Goal: Task Accomplishment & Management: Manage account settings

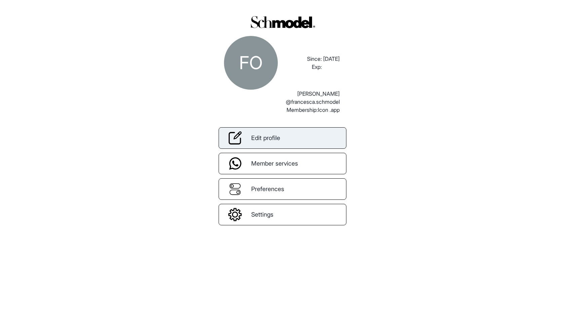
click at [291, 139] on link "Edit profile" at bounding box center [283, 138] width 128 height 22
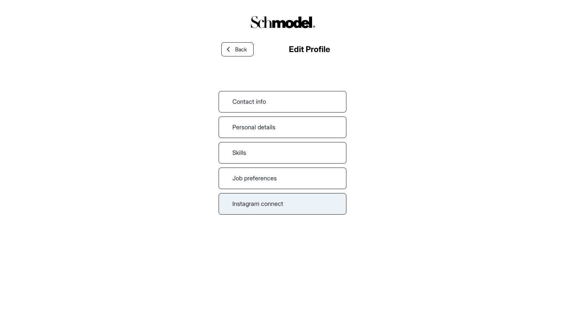
click at [283, 198] on link "Instagram connect" at bounding box center [283, 204] width 128 height 22
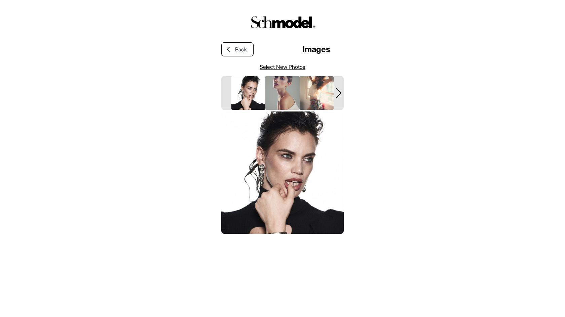
click at [295, 67] on link "Select New Photos" at bounding box center [283, 67] width 46 height 8
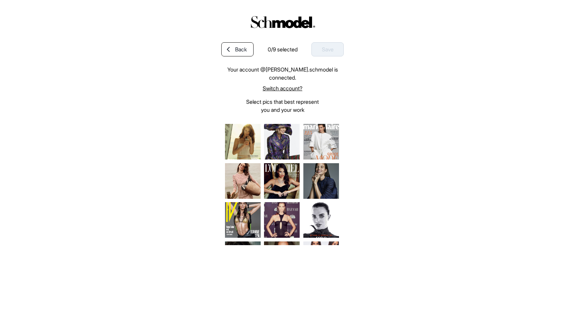
click at [291, 90] on link "Switch account?" at bounding box center [282, 88] width 122 height 8
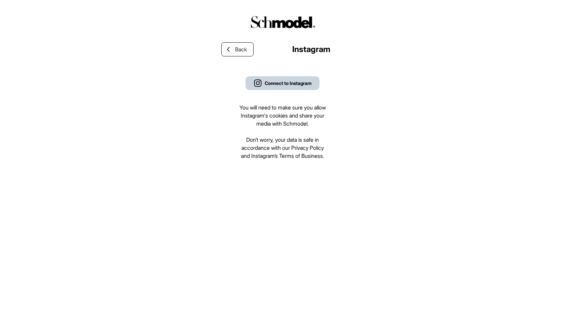
click at [293, 82] on div "Connect to Instagram" at bounding box center [288, 83] width 47 height 7
click at [288, 83] on div "Connect to Instagram" at bounding box center [288, 83] width 47 height 7
click at [232, 50] on div at bounding box center [228, 49] width 13 height 6
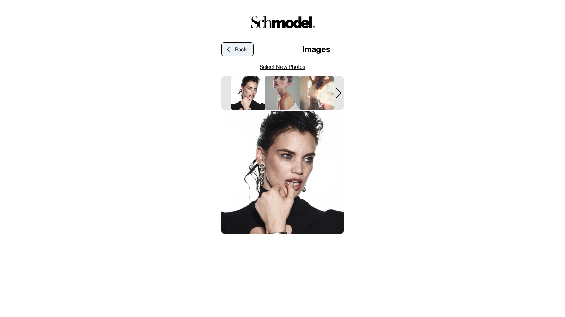
click at [239, 50] on span "Back" at bounding box center [241, 49] width 12 height 8
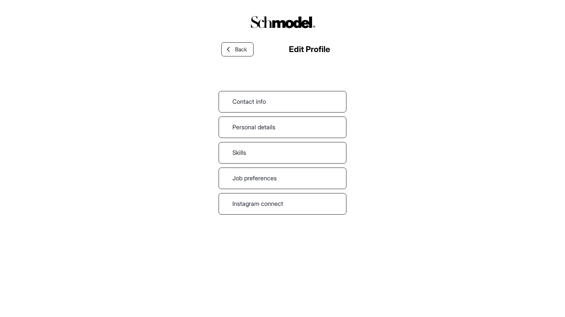
click at [239, 50] on span "Back" at bounding box center [241, 49] width 12 height 8
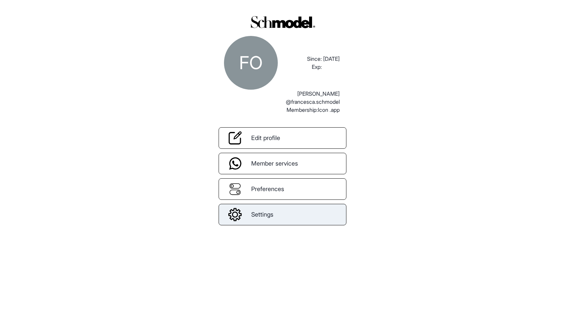
click at [276, 218] on link "Settings" at bounding box center [283, 215] width 128 height 22
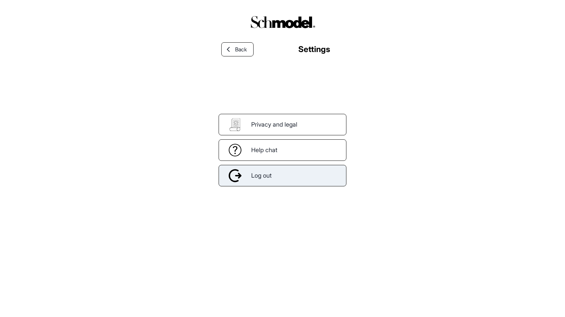
click at [282, 182] on div "Log out" at bounding box center [283, 176] width 128 height 22
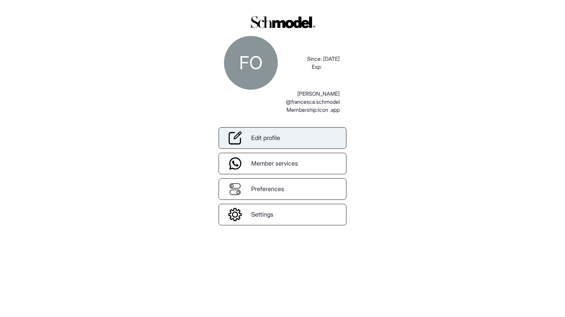
click at [269, 132] on link "Edit profile" at bounding box center [283, 138] width 128 height 22
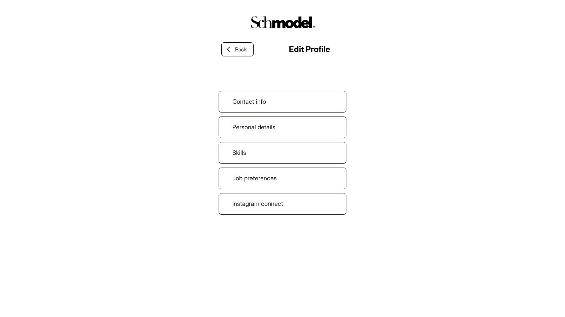
click at [270, 215] on div "Back Edit Profile Contact info Personal details Skills Job preferences Instagra…" at bounding box center [283, 167] width 128 height 273
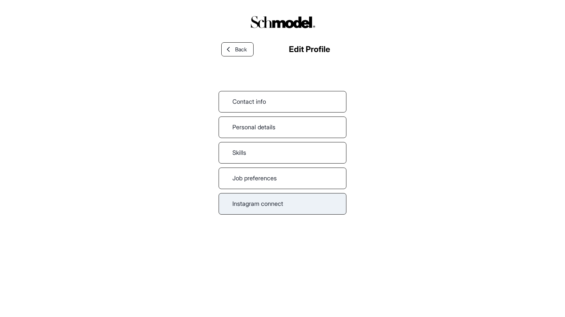
click at [270, 205] on link "Instagram connect" at bounding box center [283, 204] width 128 height 22
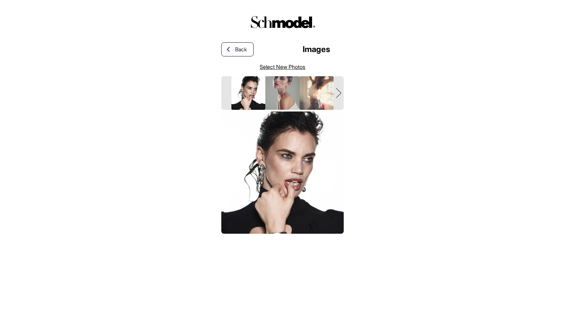
click at [277, 65] on link "Select New Photos" at bounding box center [283, 67] width 46 height 8
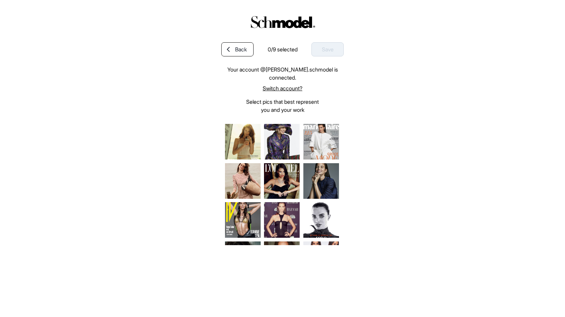
click at [274, 89] on link "Switch account?" at bounding box center [282, 88] width 122 height 8
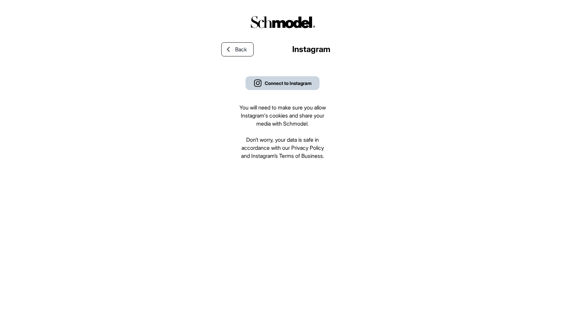
click at [279, 89] on button "Connect to Instagram" at bounding box center [283, 83] width 74 height 14
click at [276, 78] on button "Connect to Instagram" at bounding box center [283, 83] width 74 height 14
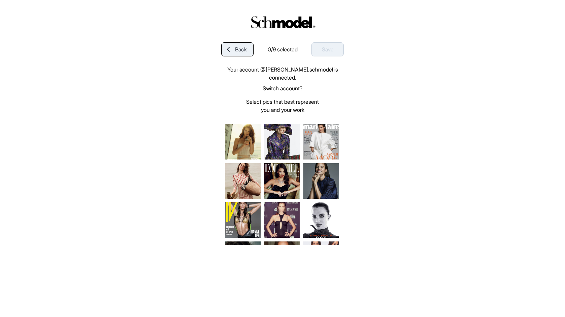
click at [245, 53] on span "Back" at bounding box center [241, 49] width 12 height 8
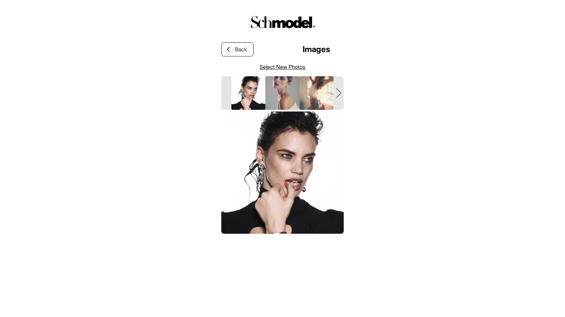
click at [287, 67] on link "Select New Photos" at bounding box center [283, 67] width 46 height 8
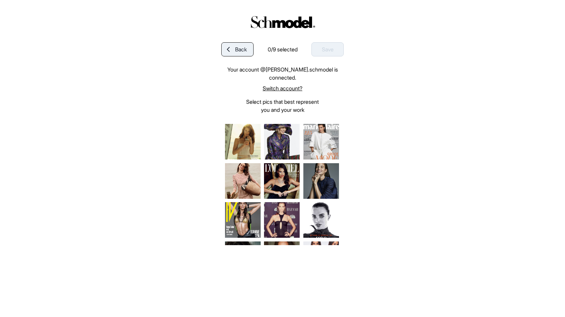
click at [237, 50] on span "Back" at bounding box center [241, 49] width 12 height 8
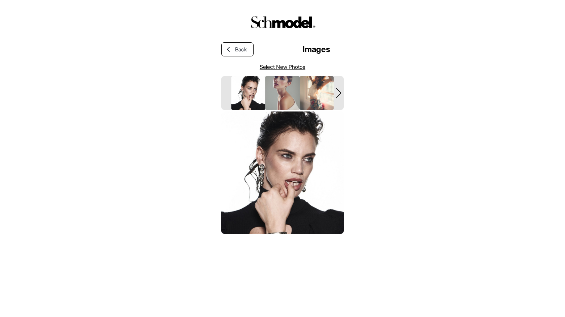
click at [237, 50] on span "Back" at bounding box center [241, 49] width 12 height 8
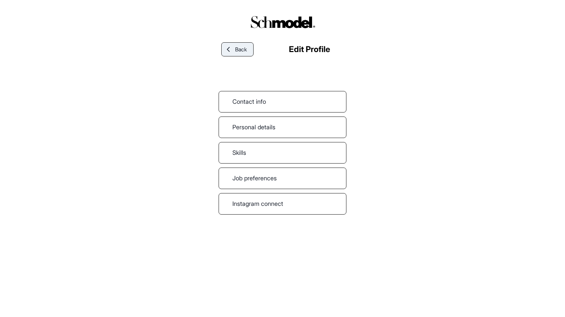
click at [249, 53] on link "Back" at bounding box center [237, 49] width 32 height 14
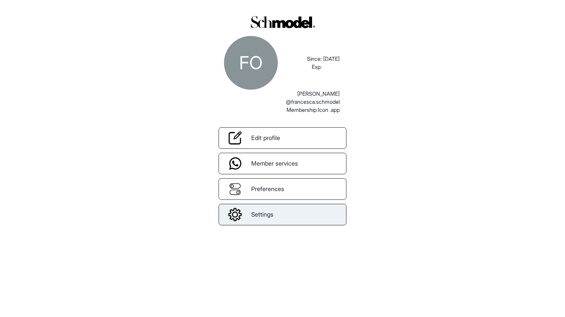
click at [249, 214] on div at bounding box center [235, 214] width 32 height 13
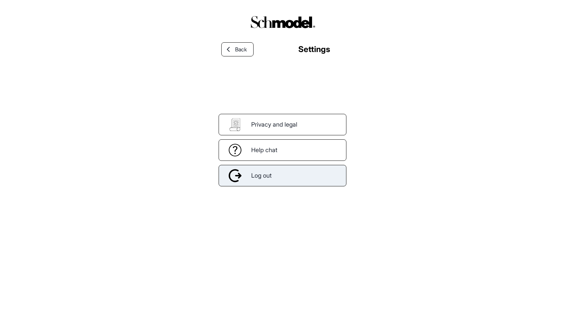
click at [264, 176] on span "Log out" at bounding box center [261, 175] width 21 height 9
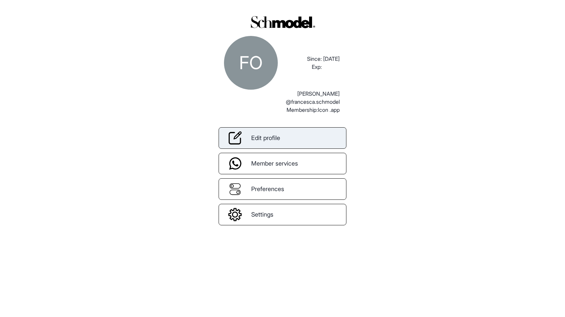
click at [279, 138] on span "Edit profile" at bounding box center [265, 138] width 29 height 9
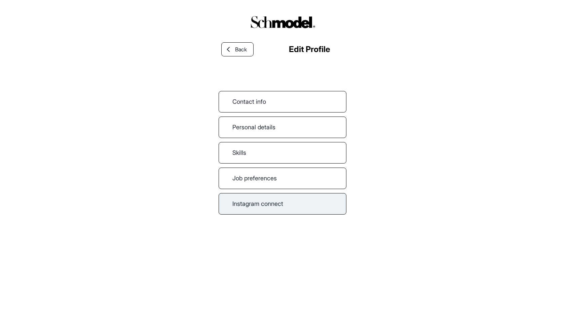
click at [269, 202] on link "Instagram connect" at bounding box center [283, 204] width 128 height 22
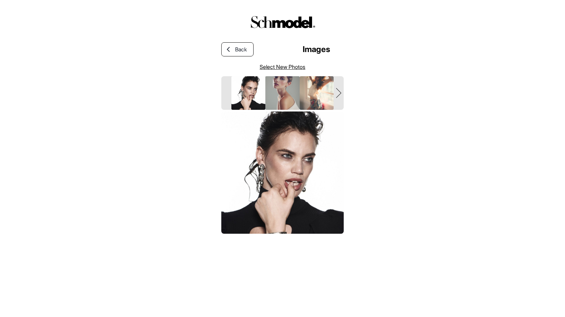
click at [341, 90] on button "Layer 2white" at bounding box center [339, 92] width 10 height 5
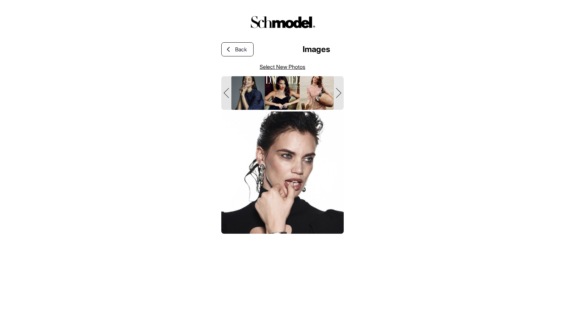
click at [289, 95] on img "slide" at bounding box center [283, 92] width 36 height 35
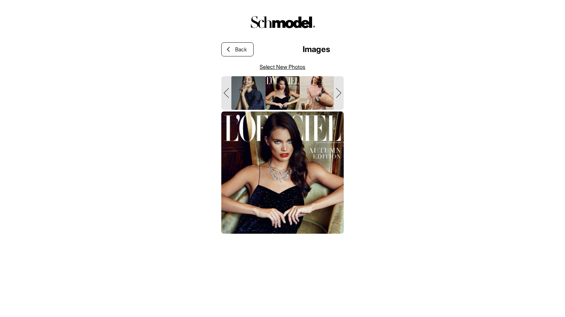
click at [337, 95] on icon "Layer 2white" at bounding box center [338, 93] width 5 height 10
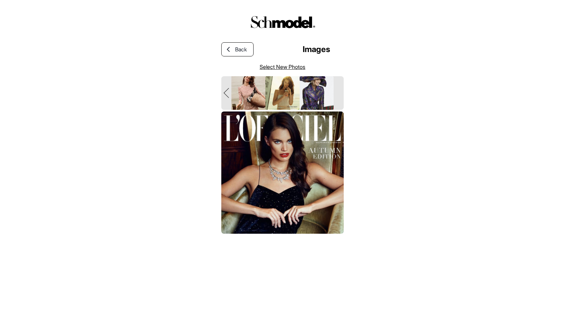
click at [262, 89] on img "slide" at bounding box center [248, 92] width 36 height 35
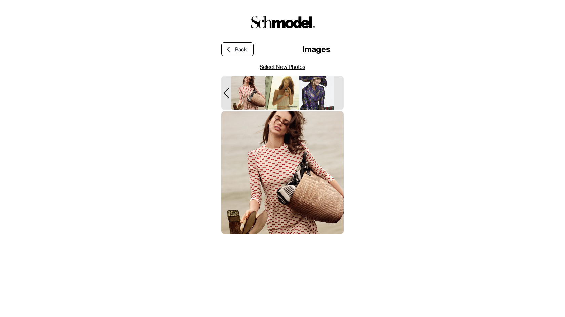
click at [310, 89] on img "slide" at bounding box center [317, 92] width 36 height 35
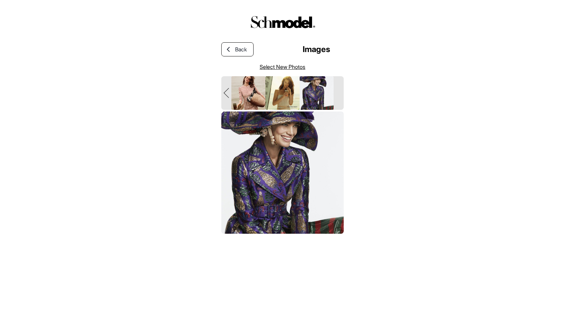
click at [296, 67] on link "Select New Photos" at bounding box center [283, 67] width 46 height 8
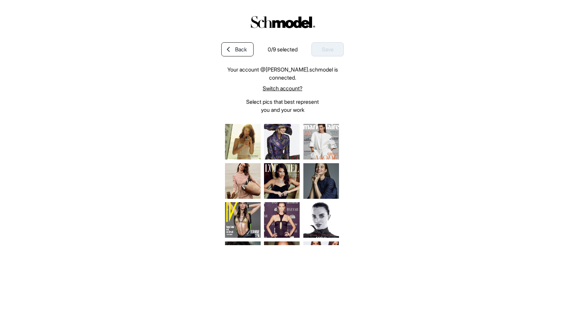
click at [266, 90] on link "Switch account?" at bounding box center [282, 88] width 122 height 8
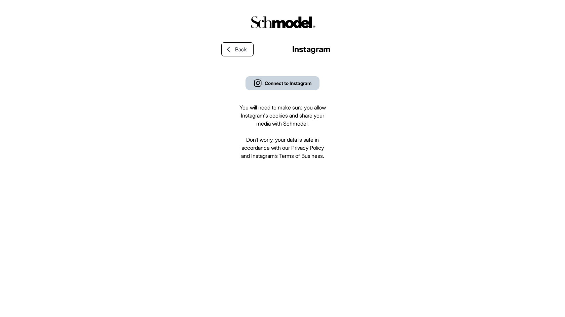
click at [287, 85] on div "Connect to Instagram" at bounding box center [288, 83] width 47 height 7
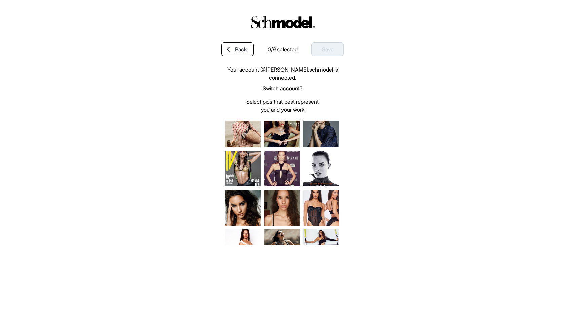
scroll to position [52, 0]
click at [313, 165] on img at bounding box center [321, 168] width 36 height 36
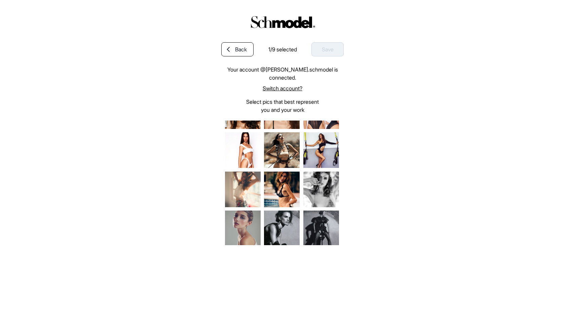
scroll to position [152, 0]
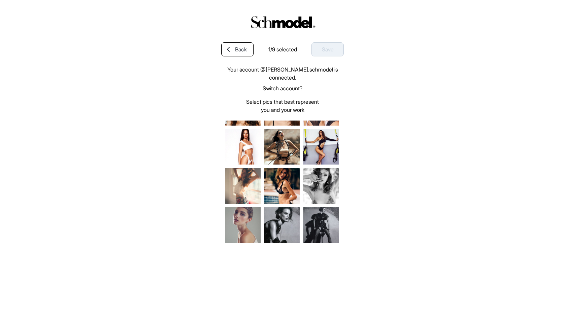
click at [252, 190] on img at bounding box center [243, 186] width 36 height 36
click at [327, 188] on img at bounding box center [321, 186] width 36 height 36
click at [326, 216] on img at bounding box center [321, 226] width 36 height 36
click at [290, 216] on img at bounding box center [282, 226] width 36 height 36
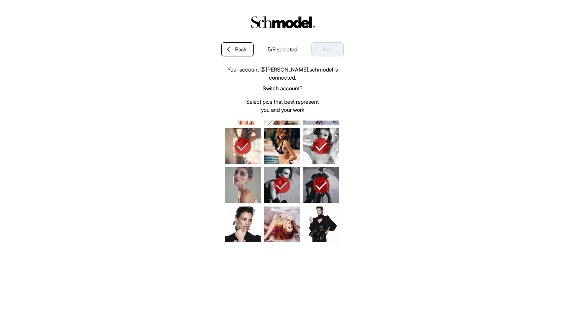
scroll to position [197, 0]
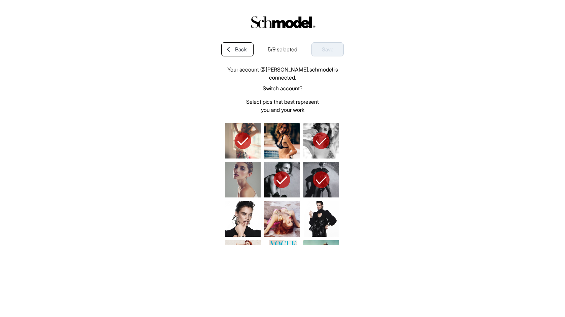
click at [237, 183] on img at bounding box center [243, 180] width 36 height 36
click at [240, 202] on img at bounding box center [243, 219] width 36 height 36
click at [280, 207] on img at bounding box center [282, 219] width 36 height 36
click at [312, 207] on img at bounding box center [321, 219] width 36 height 36
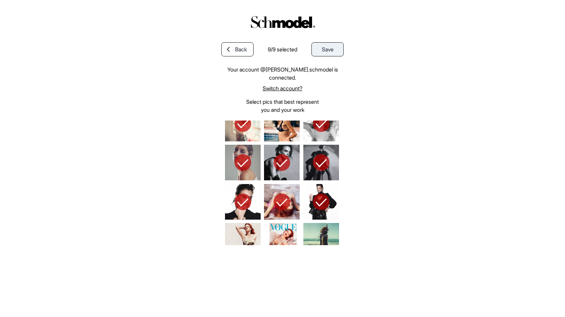
click at [321, 48] on div "Save" at bounding box center [327, 49] width 32 height 14
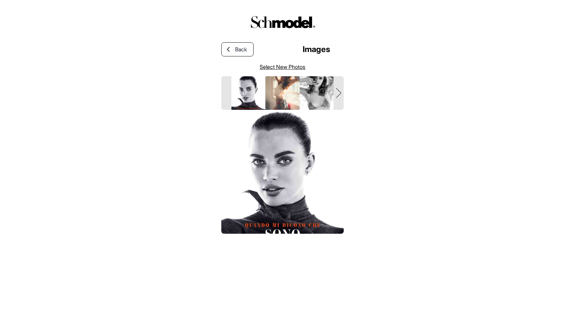
click at [254, 98] on img "slide" at bounding box center [248, 92] width 36 height 35
click at [286, 98] on img "slide" at bounding box center [283, 92] width 36 height 35
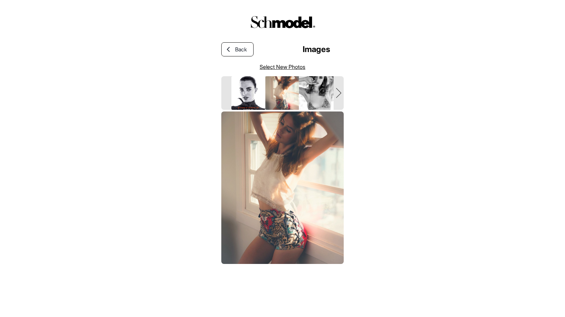
click at [311, 98] on img "slide" at bounding box center [317, 92] width 36 height 35
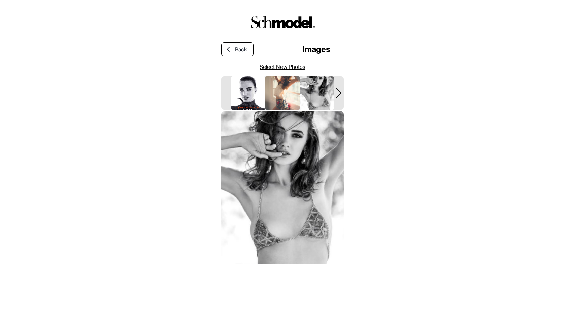
click at [341, 95] on icon "Layer 2white" at bounding box center [338, 93] width 5 height 10
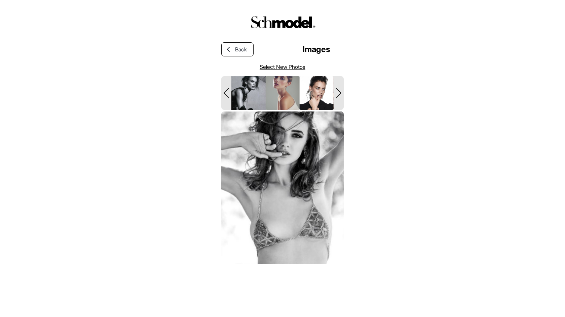
click at [256, 92] on img "slide" at bounding box center [248, 92] width 36 height 35
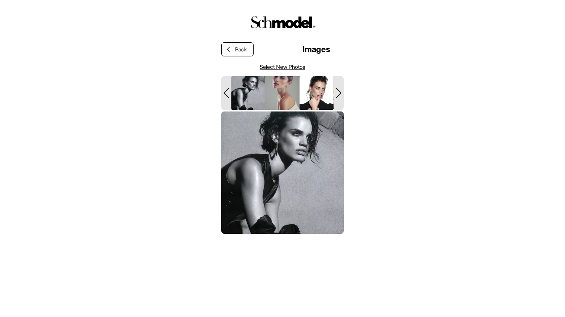
click at [281, 92] on img "slide" at bounding box center [283, 92] width 36 height 35
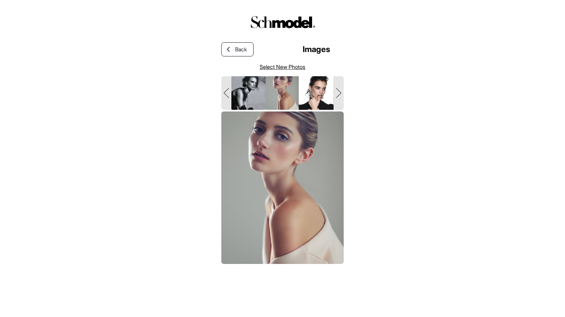
click at [312, 92] on img "slide" at bounding box center [317, 92] width 36 height 35
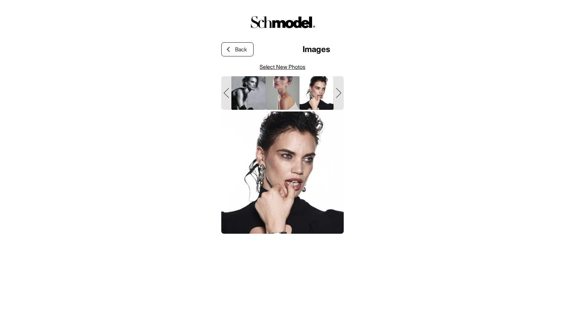
click at [263, 67] on link "Select New Photos" at bounding box center [283, 67] width 46 height 8
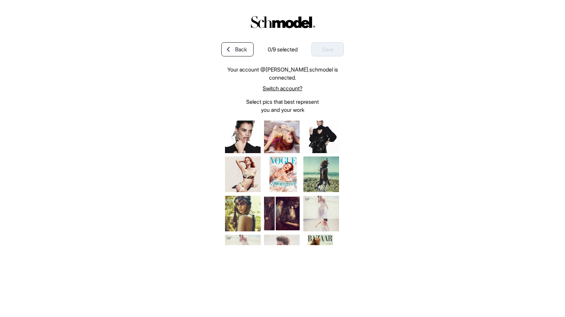
scroll to position [281, 0]
click at [285, 202] on img at bounding box center [282, 214] width 36 height 36
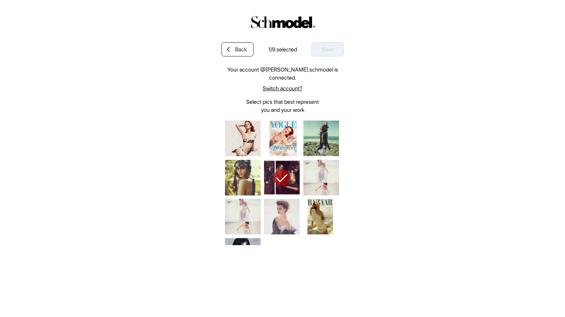
scroll to position [317, 0]
click at [310, 168] on img at bounding box center [321, 178] width 36 height 36
click at [310, 202] on img at bounding box center [321, 217] width 36 height 36
click at [284, 202] on img at bounding box center [282, 217] width 36 height 36
click at [252, 211] on img at bounding box center [243, 217] width 36 height 36
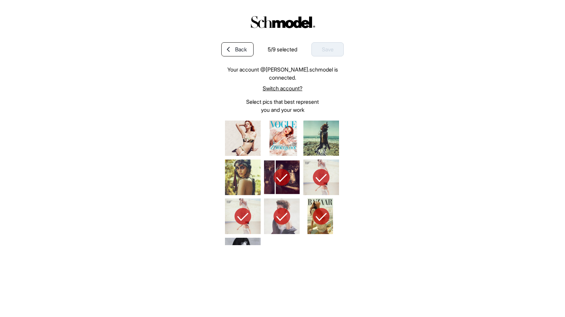
click at [249, 169] on img at bounding box center [243, 178] width 36 height 36
click at [243, 238] on img at bounding box center [243, 256] width 36 height 36
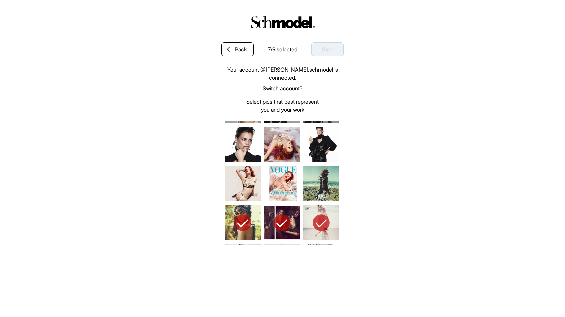
scroll to position [271, 0]
click at [327, 172] on img at bounding box center [321, 184] width 36 height 36
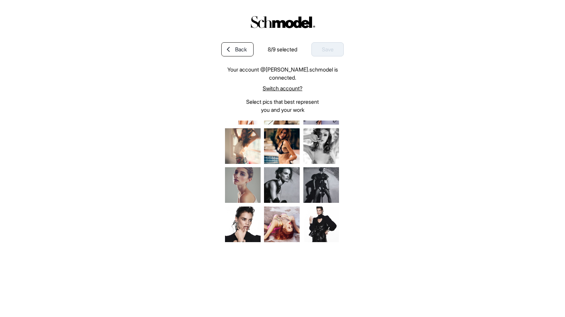
scroll to position [0, 0]
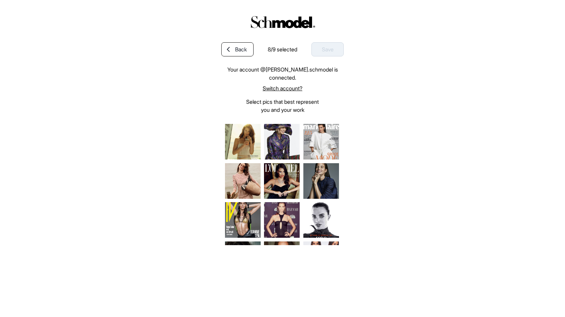
click at [323, 138] on img at bounding box center [321, 142] width 36 height 36
click at [317, 51] on div "Save" at bounding box center [327, 49] width 32 height 14
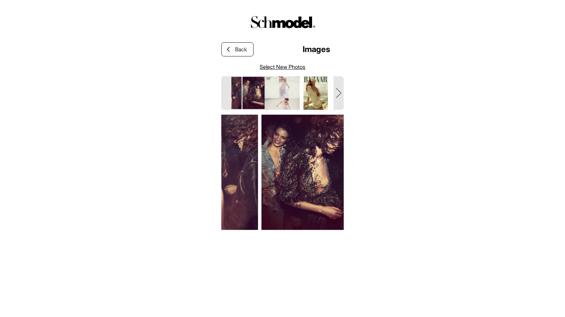
click at [291, 101] on img "slide" at bounding box center [283, 92] width 36 height 35
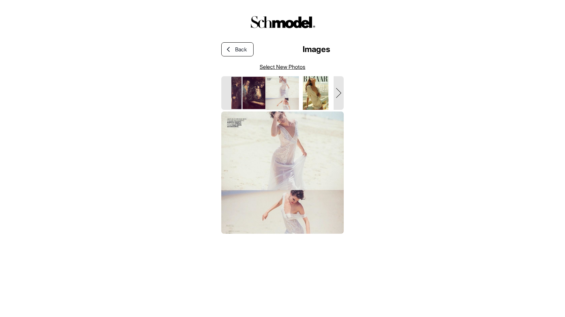
click at [322, 95] on img "slide" at bounding box center [317, 92] width 36 height 35
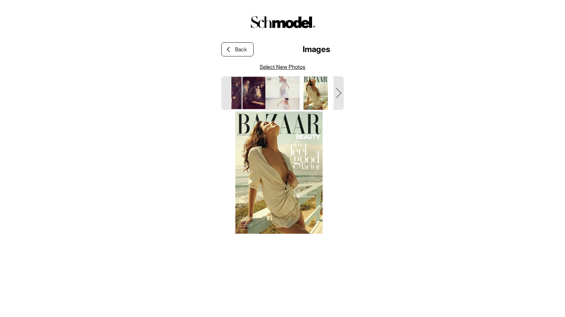
click at [338, 95] on icon "Layer 2white" at bounding box center [338, 93] width 5 height 10
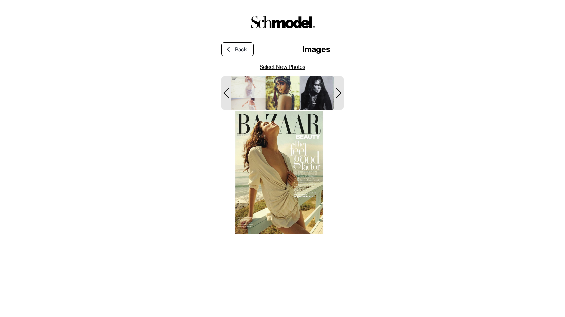
click at [252, 88] on img "slide" at bounding box center [248, 92] width 36 height 35
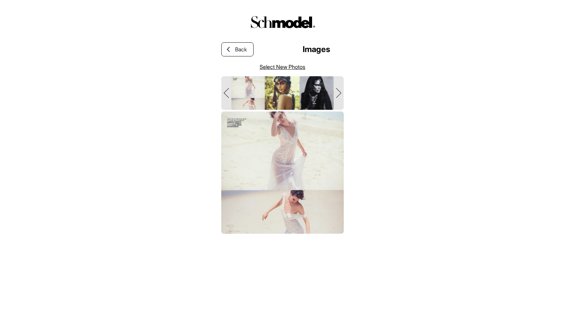
click at [289, 88] on img "slide" at bounding box center [283, 92] width 36 height 35
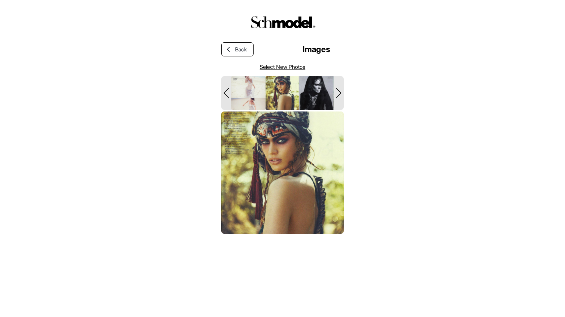
click at [313, 90] on img "slide" at bounding box center [317, 92] width 36 height 35
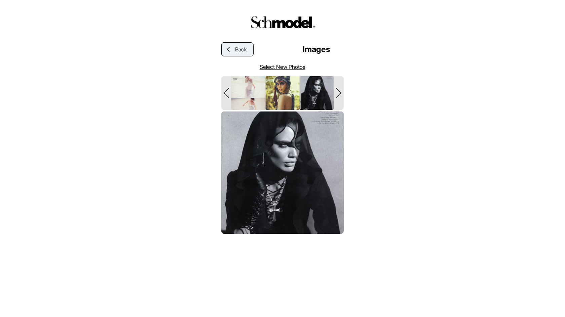
click at [232, 48] on div at bounding box center [228, 49] width 13 height 6
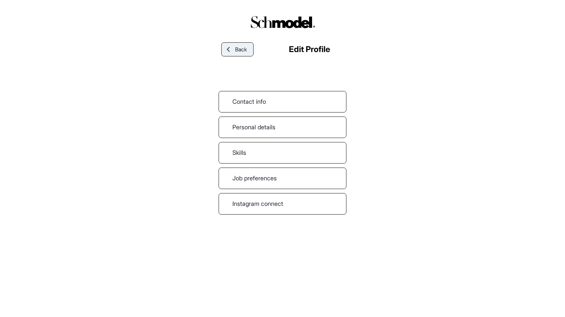
click at [238, 55] on link "Back" at bounding box center [237, 49] width 32 height 14
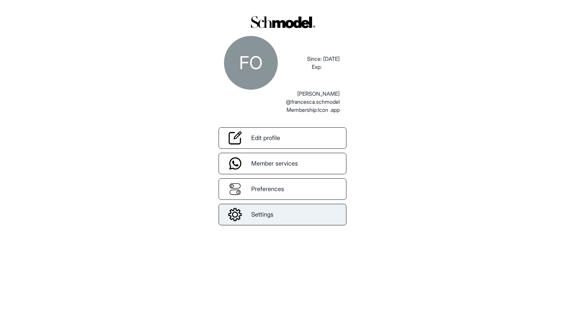
click at [274, 217] on link "Settings" at bounding box center [283, 215] width 128 height 22
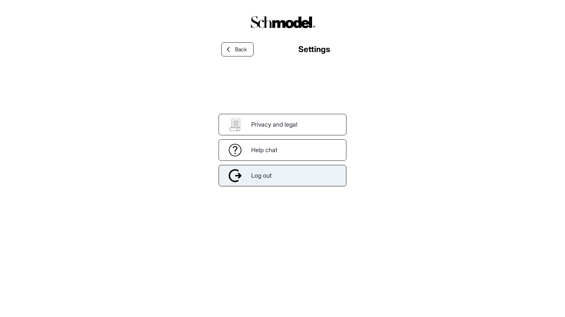
click at [277, 182] on div "Log out" at bounding box center [283, 176] width 128 height 22
